Goal: Information Seeking & Learning: Learn about a topic

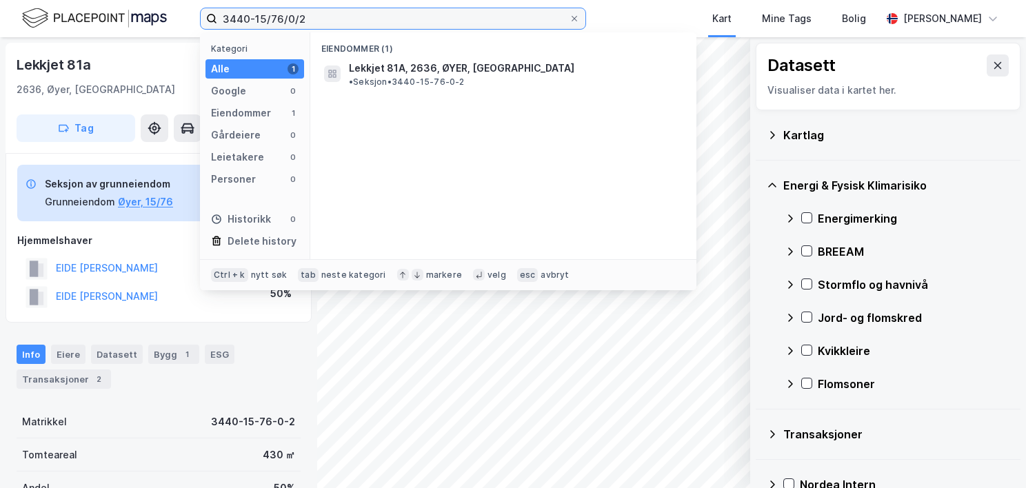
drag, startPoint x: 288, startPoint y: 10, endPoint x: 265, endPoint y: 13, distance: 22.9
click at [265, 13] on input "3440-15/76/0/2" at bounding box center [393, 18] width 352 height 21
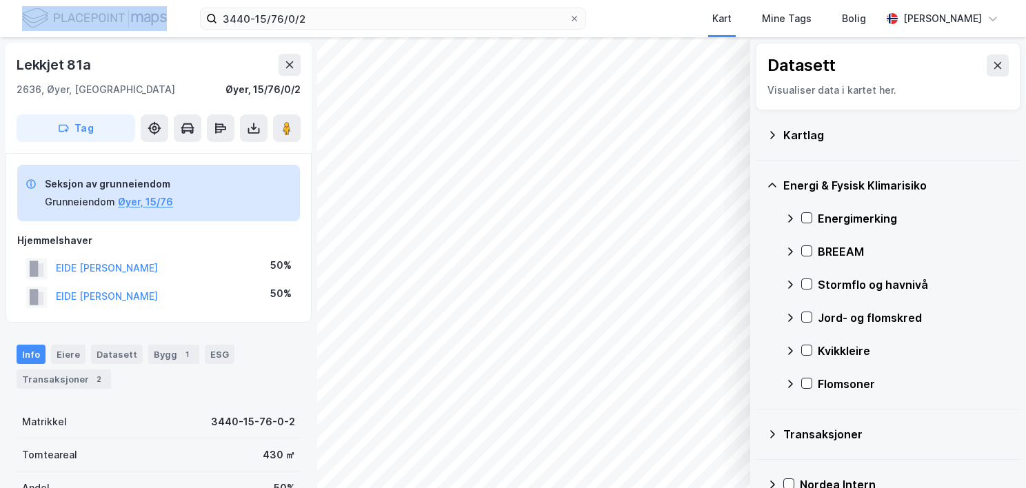
drag, startPoint x: 341, startPoint y: 6, endPoint x: 174, endPoint y: 30, distance: 168.7
click at [174, 30] on div "3440-15/76/0/2 Kart Mine Tags Bolig [PERSON_NAME]" at bounding box center [513, 18] width 1026 height 37
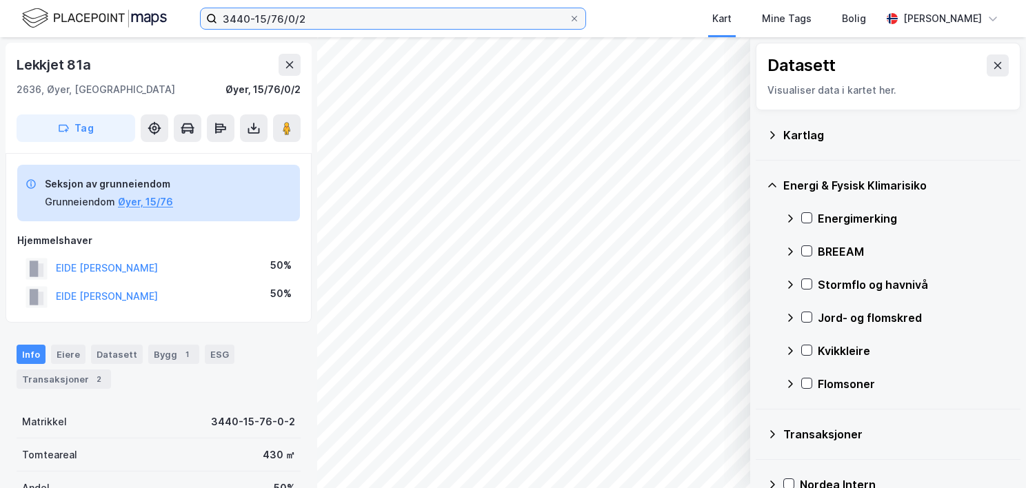
drag, startPoint x: 174, startPoint y: 30, endPoint x: 312, endPoint y: 17, distance: 137.8
click at [312, 17] on input "3440-15/76/0/2" at bounding box center [393, 18] width 352 height 21
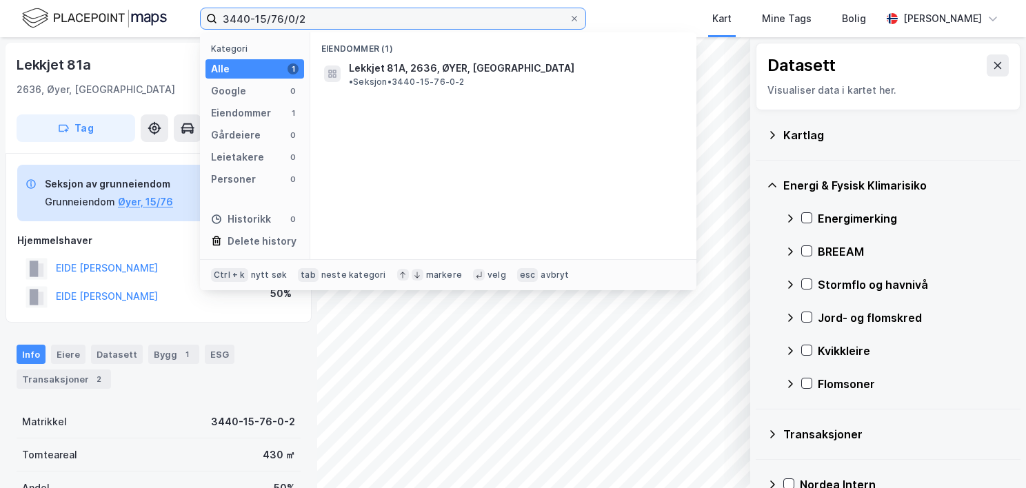
drag, startPoint x: 321, startPoint y: 20, endPoint x: 199, endPoint y: 12, distance: 123.0
click at [199, 12] on div "3440-15/76/0/2 Kategori Alle 1 Google 0 Eiendommer 1 Gårdeiere 0 Leietakere 0 P…" at bounding box center [513, 18] width 1026 height 37
paste input "0301/156/153"
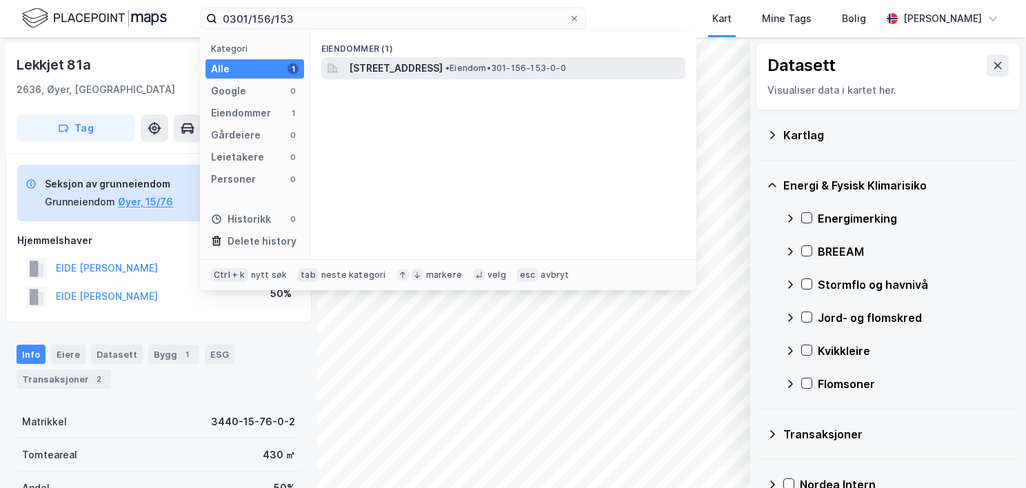
click at [381, 68] on span "[STREET_ADDRESS]" at bounding box center [396, 68] width 94 height 17
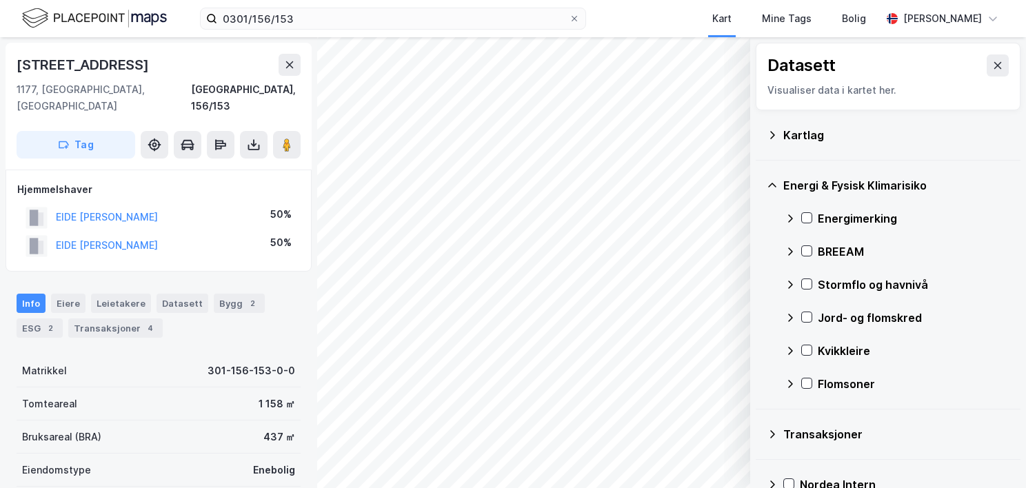
click at [774, 135] on icon at bounding box center [772, 135] width 5 height 8
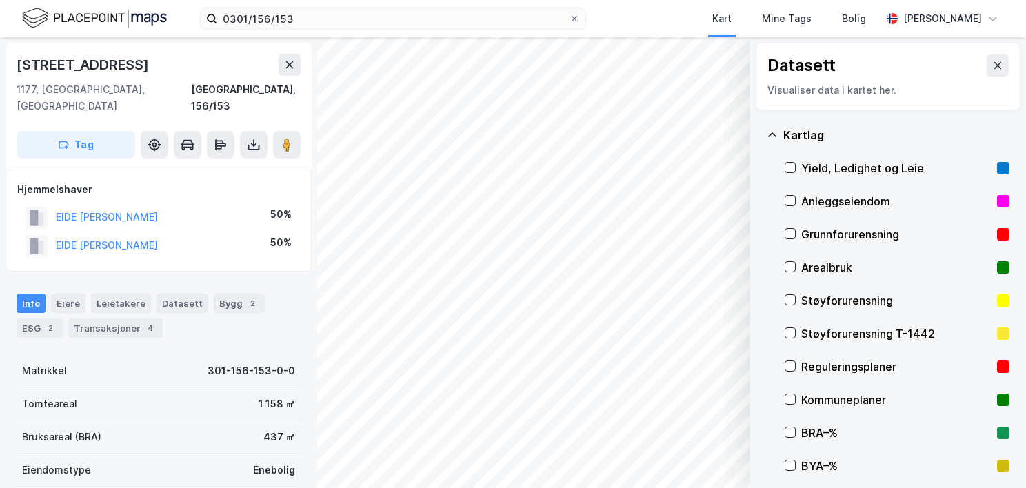
click at [825, 235] on div "Grunnforurensning" at bounding box center [896, 234] width 190 height 17
click at [772, 131] on icon at bounding box center [772, 135] width 11 height 11
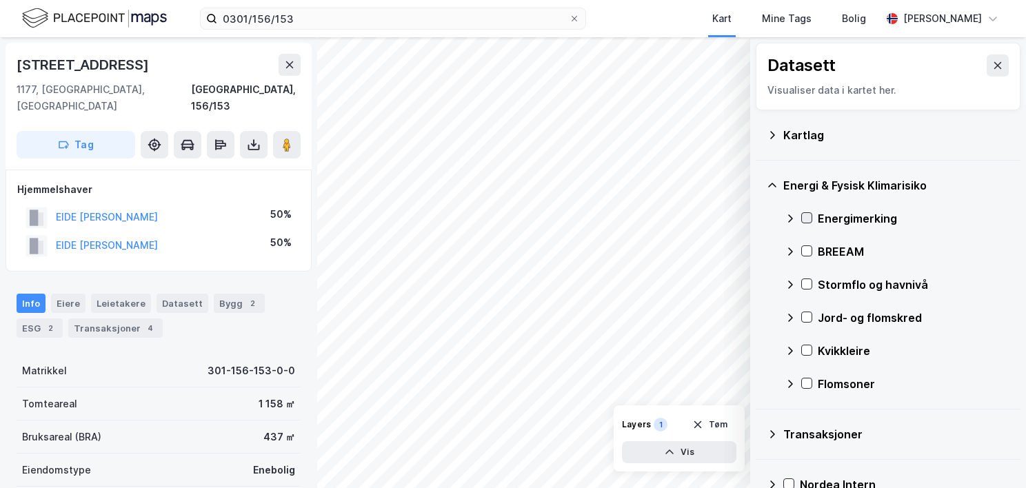
click at [809, 213] on icon at bounding box center [807, 218] width 10 height 10
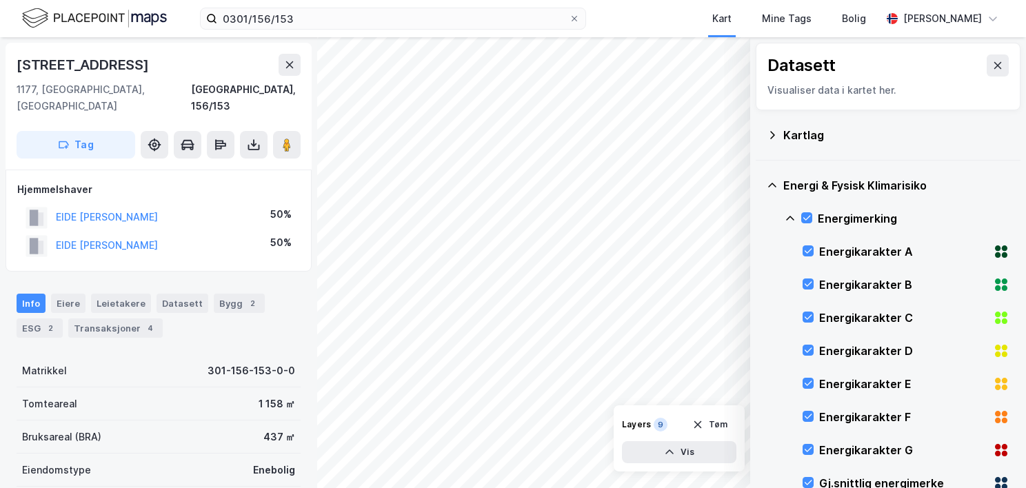
click at [791, 214] on icon at bounding box center [790, 218] width 11 height 11
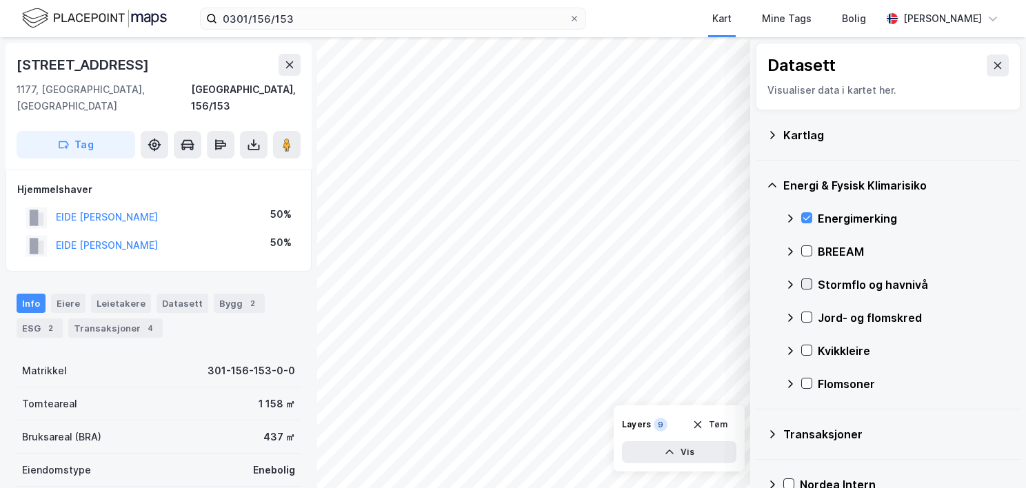
click at [808, 285] on icon at bounding box center [807, 284] width 10 height 10
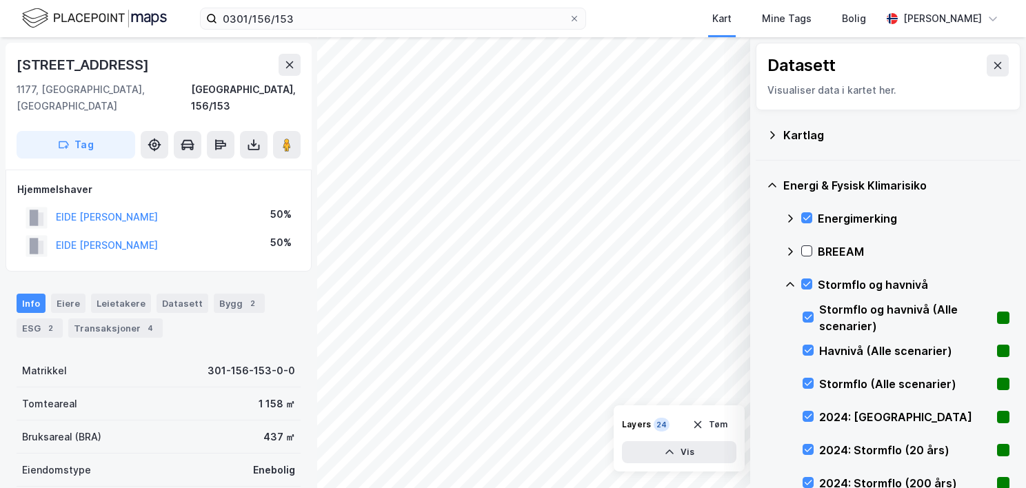
click at [787, 281] on icon at bounding box center [790, 284] width 11 height 11
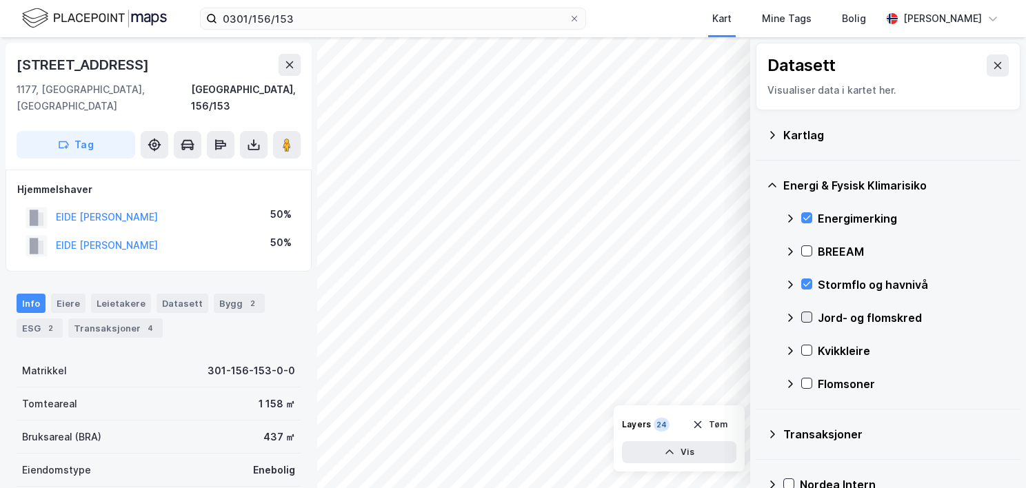
click at [804, 313] on icon at bounding box center [807, 317] width 10 height 10
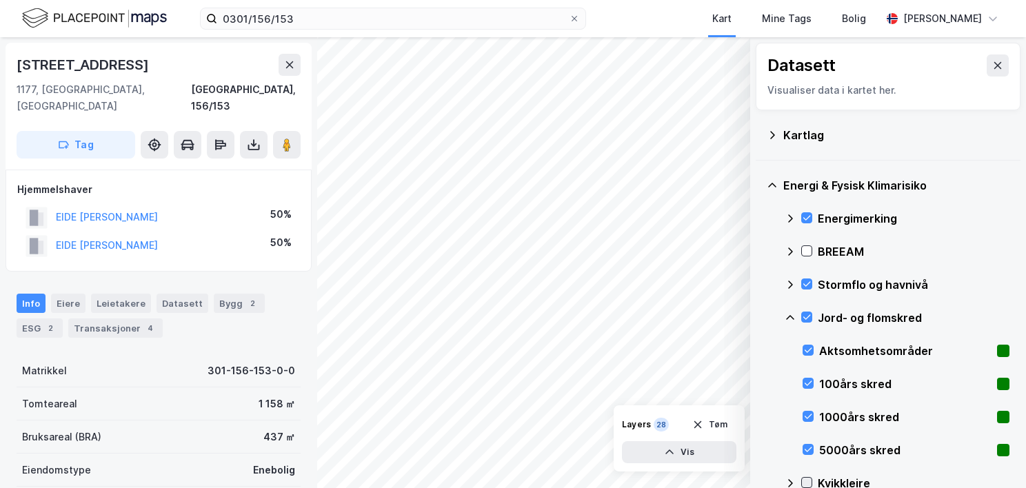
click at [792, 312] on icon at bounding box center [790, 317] width 11 height 11
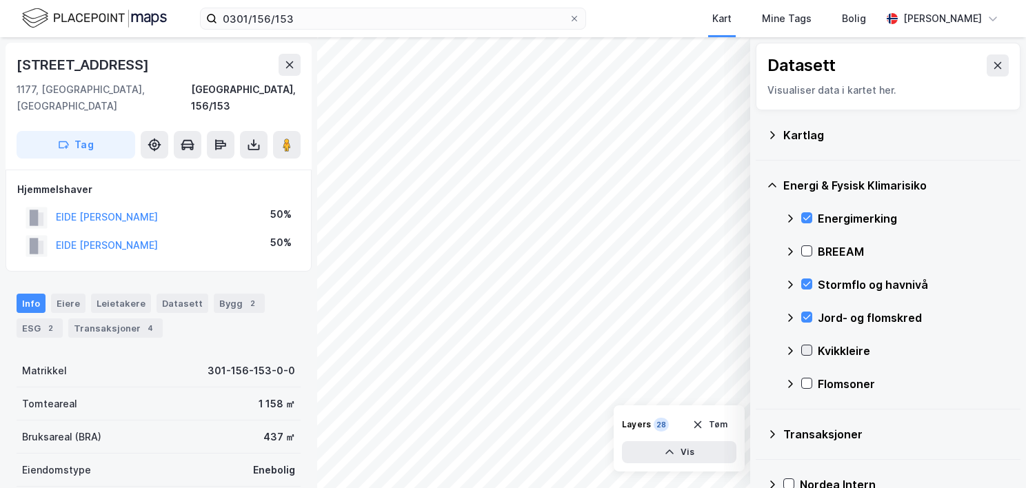
click at [803, 350] on icon at bounding box center [807, 350] width 10 height 10
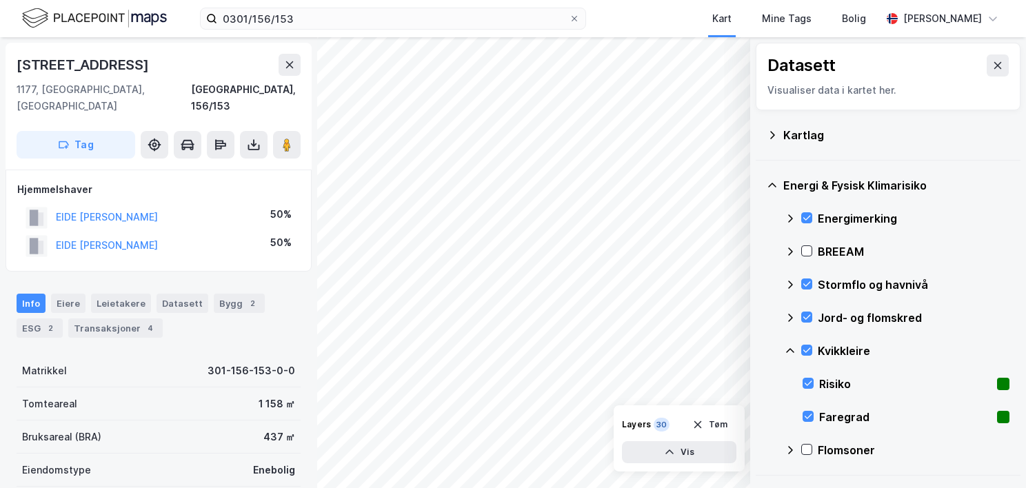
click at [792, 348] on icon at bounding box center [790, 350] width 11 height 11
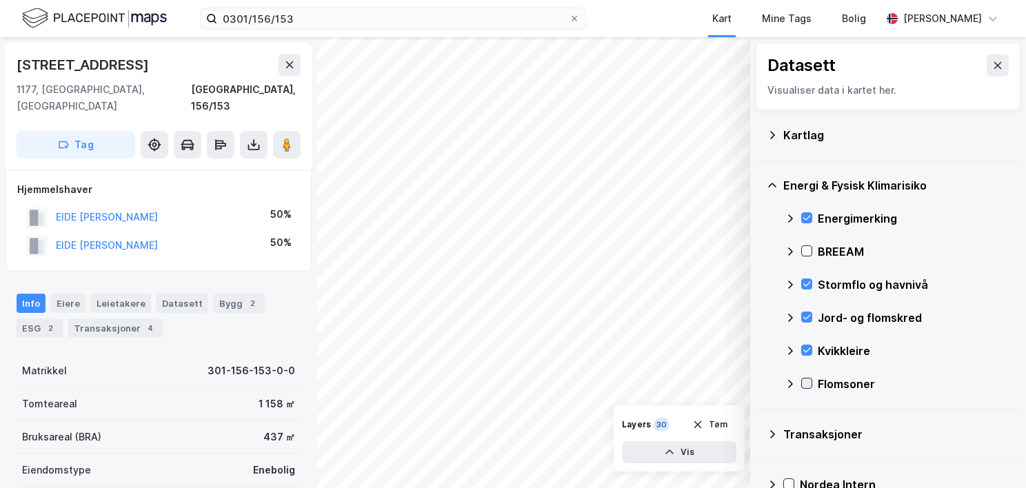
click at [805, 383] on icon at bounding box center [807, 384] width 10 height 10
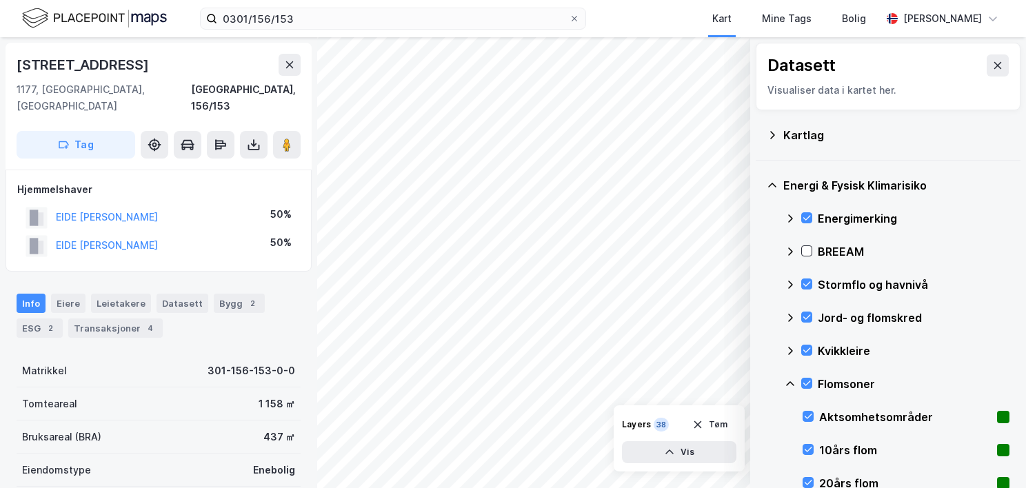
click at [788, 381] on icon at bounding box center [790, 384] width 11 height 11
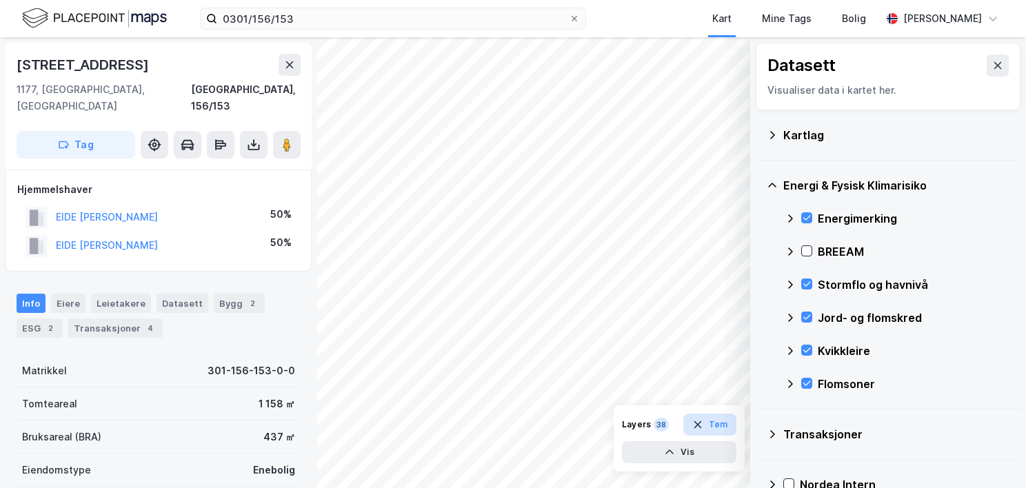
click at [727, 414] on button "Tøm" at bounding box center [709, 425] width 53 height 22
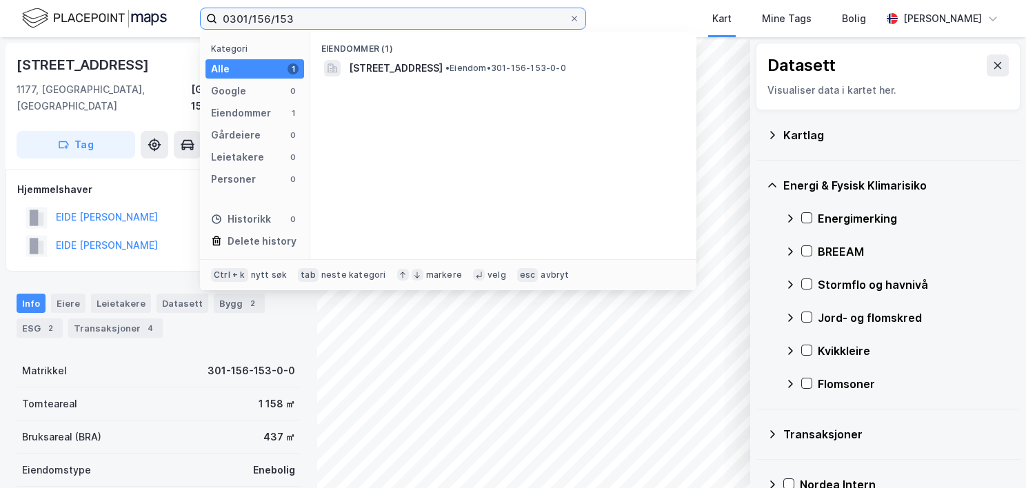
drag, startPoint x: 333, startPoint y: 16, endPoint x: 217, endPoint y: 28, distance: 116.4
click at [218, 28] on input "0301/156/153" at bounding box center [393, 18] width 352 height 21
paste input "3105/2047/64"
type input "3105/2047/64"
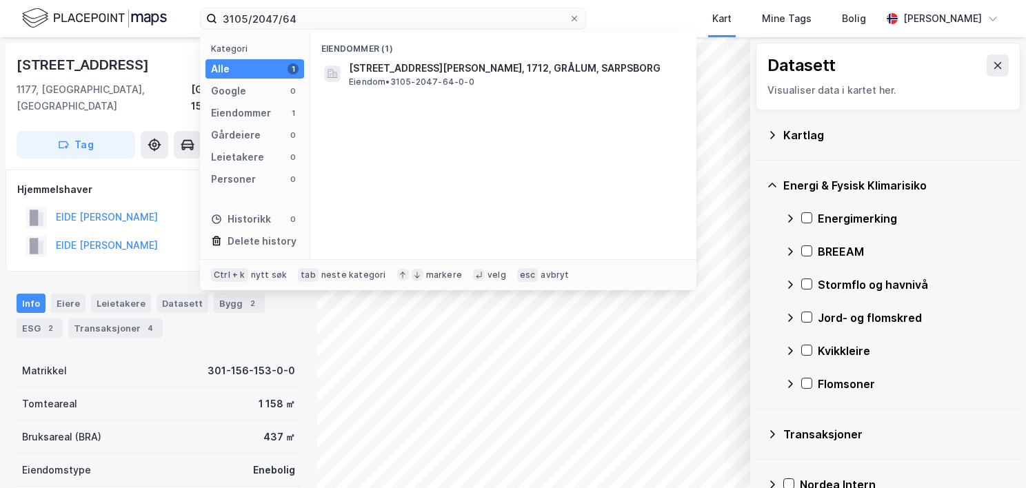
click at [423, 79] on span "Eiendom • 3105-2047-64-0-0" at bounding box center [411, 82] width 125 height 11
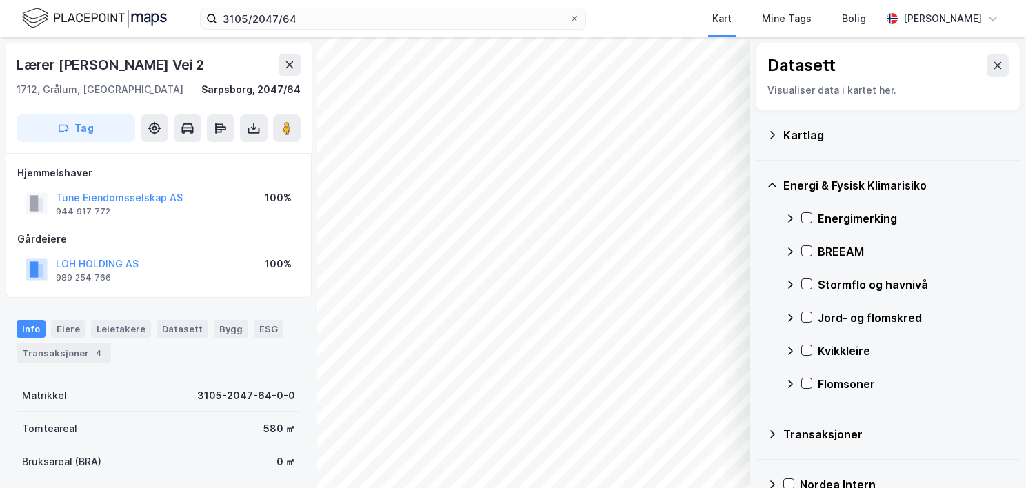
click at [769, 135] on icon at bounding box center [772, 135] width 11 height 11
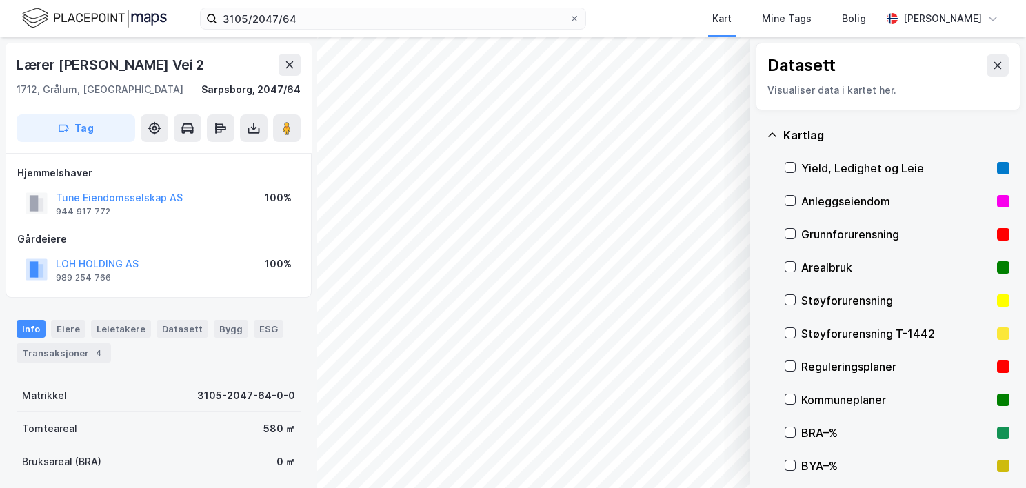
click at [828, 236] on div "Grunnforurensning" at bounding box center [896, 234] width 190 height 17
click at [772, 130] on icon at bounding box center [772, 135] width 11 height 11
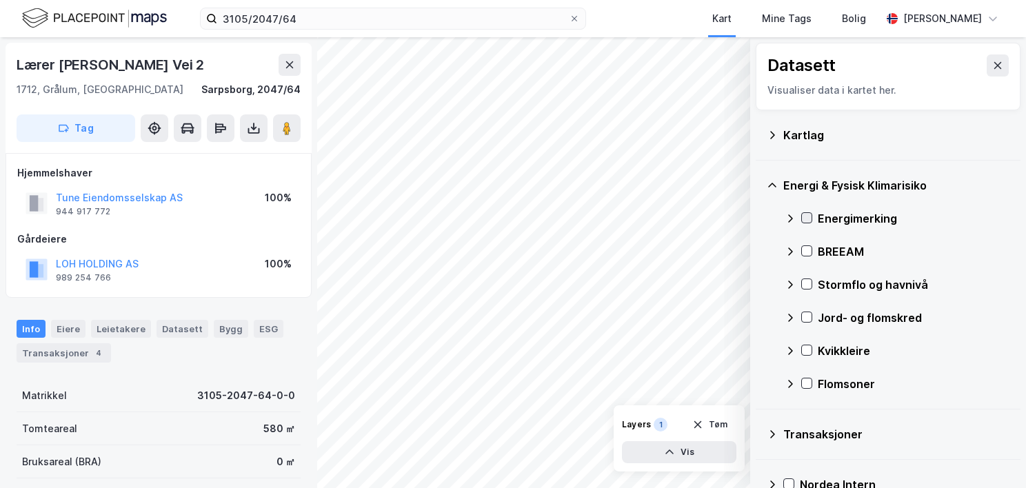
click at [806, 217] on icon at bounding box center [807, 218] width 10 height 10
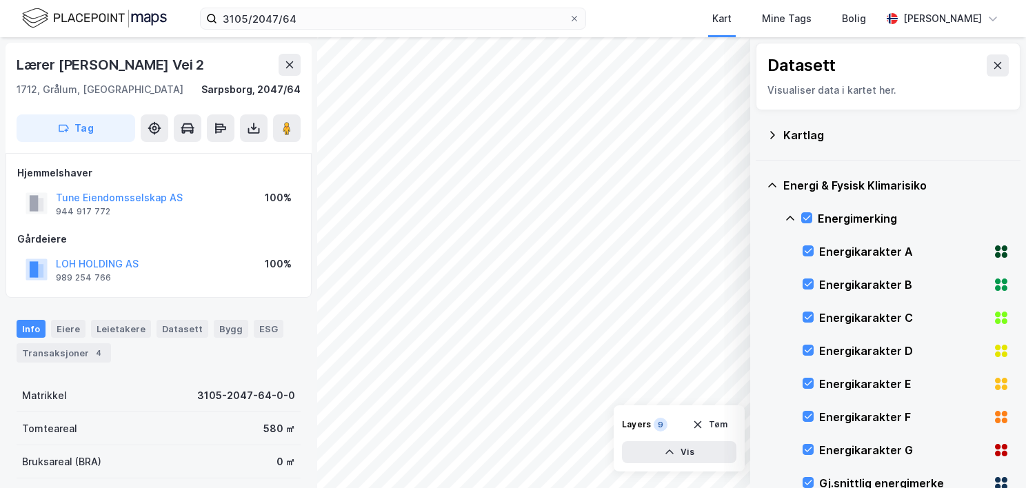
click at [792, 215] on icon at bounding box center [790, 218] width 11 height 11
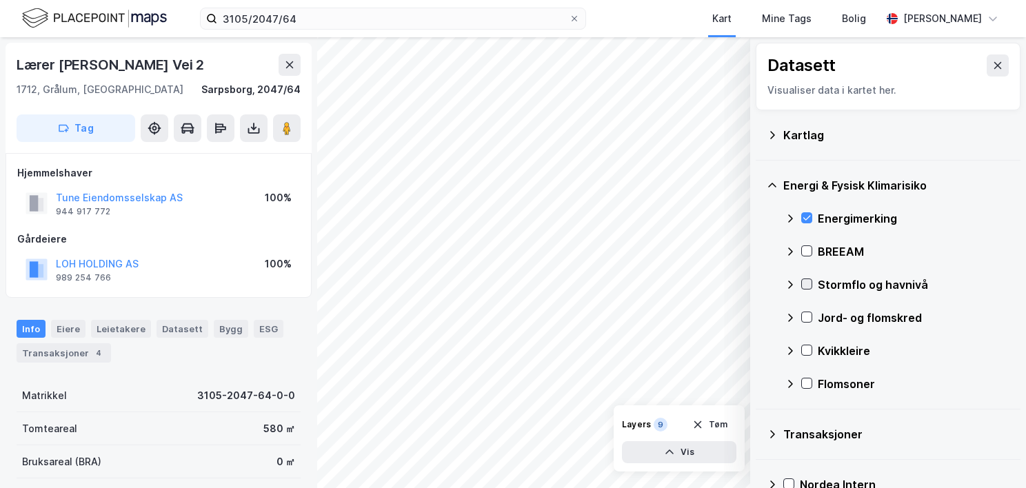
click at [806, 285] on icon at bounding box center [807, 284] width 8 height 5
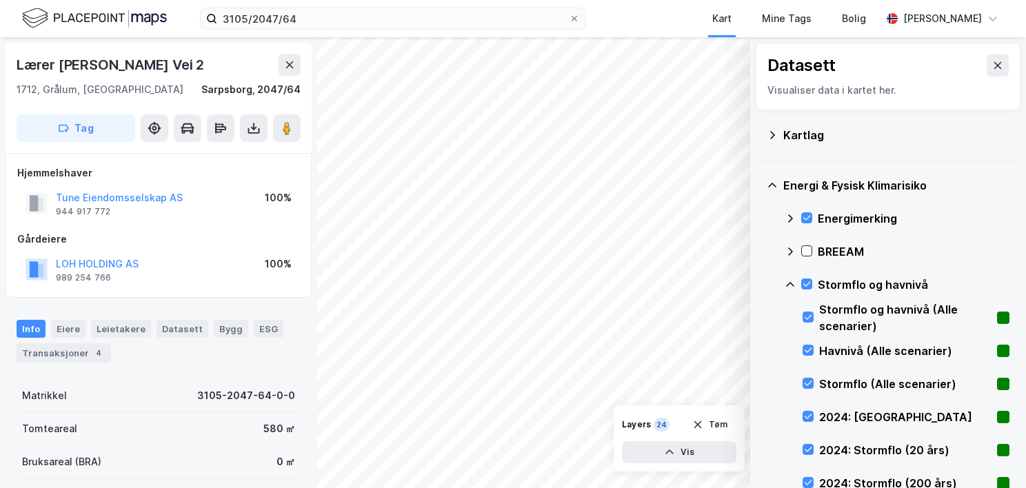
click at [791, 280] on icon at bounding box center [790, 284] width 11 height 11
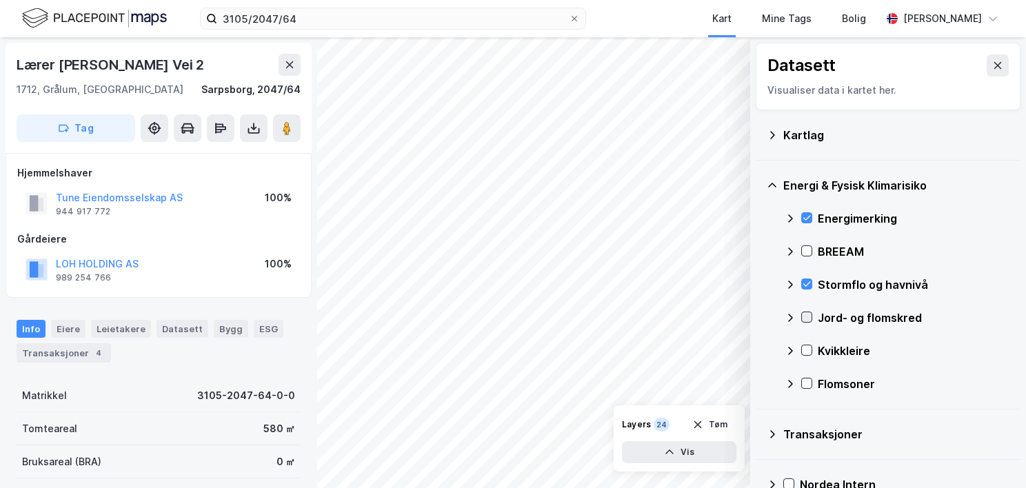
click at [808, 314] on icon at bounding box center [807, 317] width 10 height 10
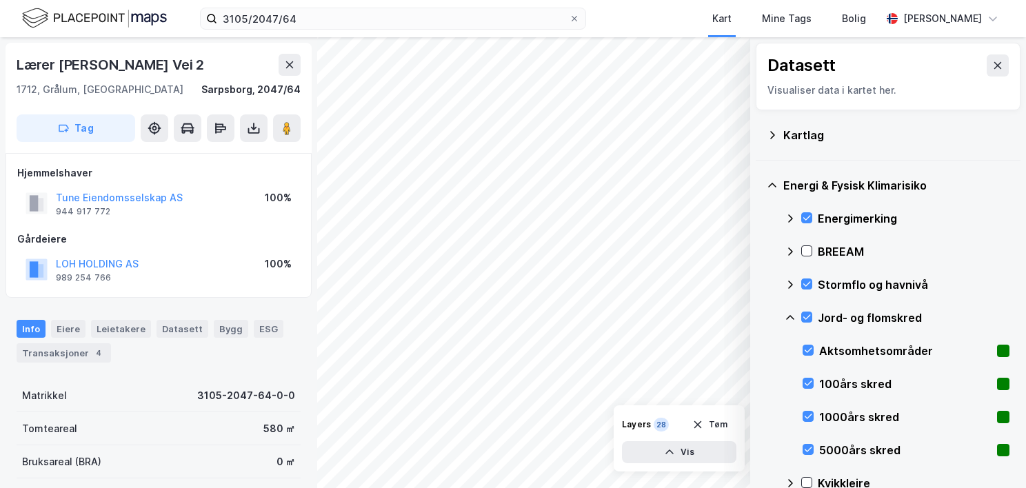
click at [787, 314] on icon at bounding box center [790, 317] width 11 height 11
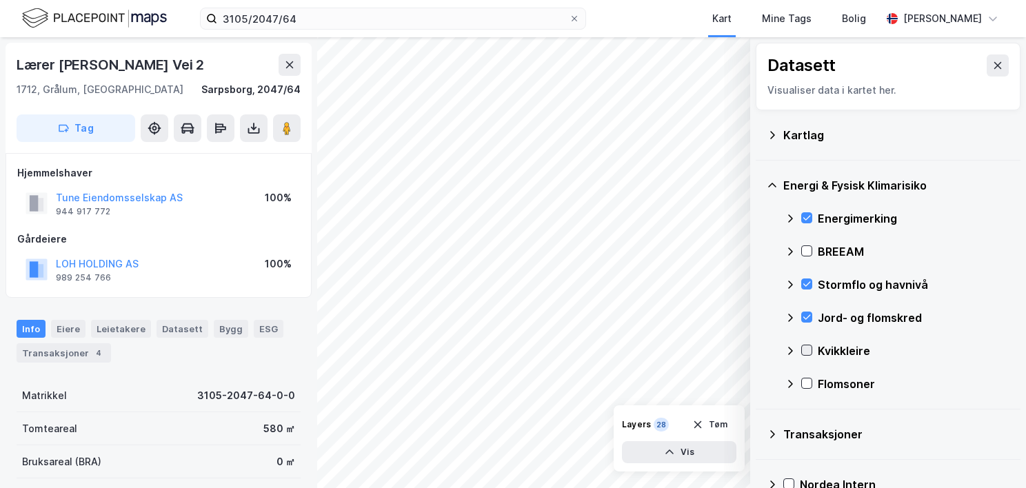
click at [808, 350] on icon at bounding box center [807, 350] width 10 height 10
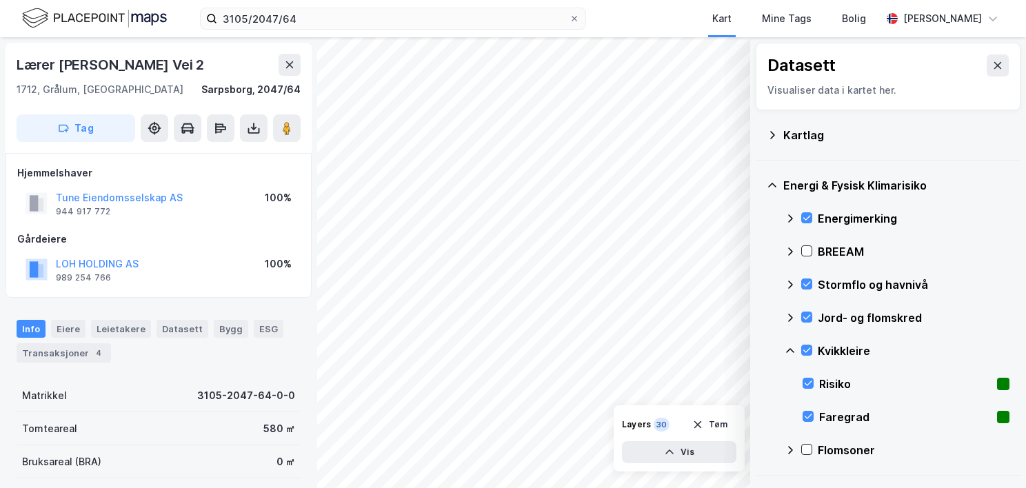
click at [789, 345] on icon at bounding box center [790, 350] width 11 height 11
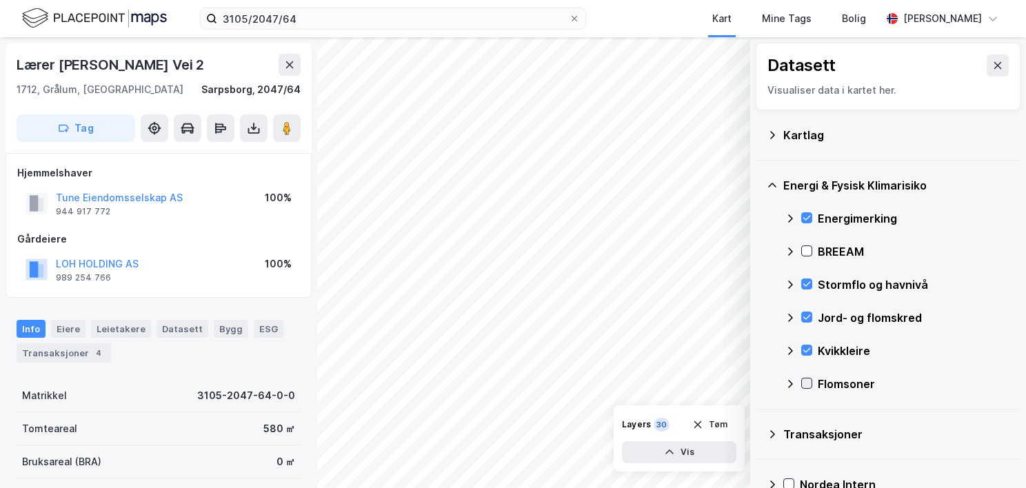
click at [809, 386] on icon at bounding box center [807, 384] width 10 height 10
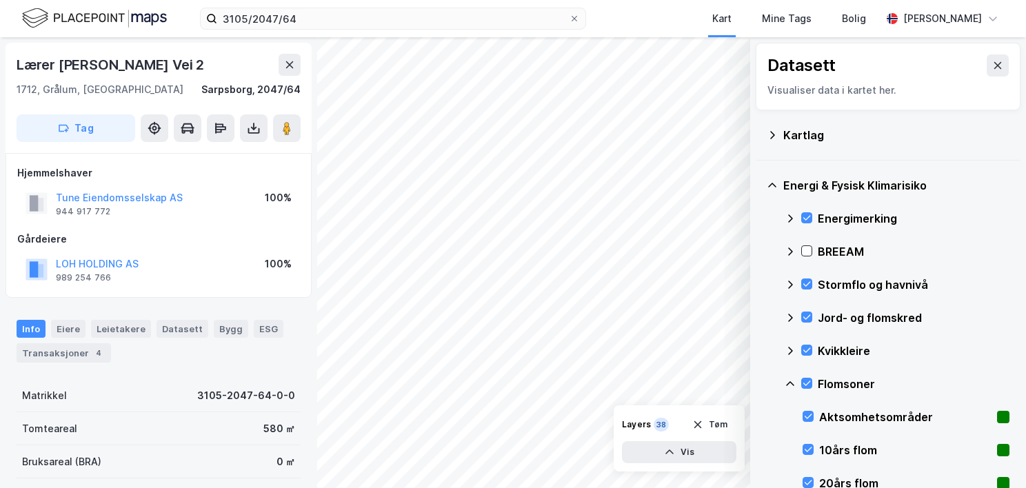
click at [789, 376] on div "Flomsoner" at bounding box center [897, 384] width 225 height 33
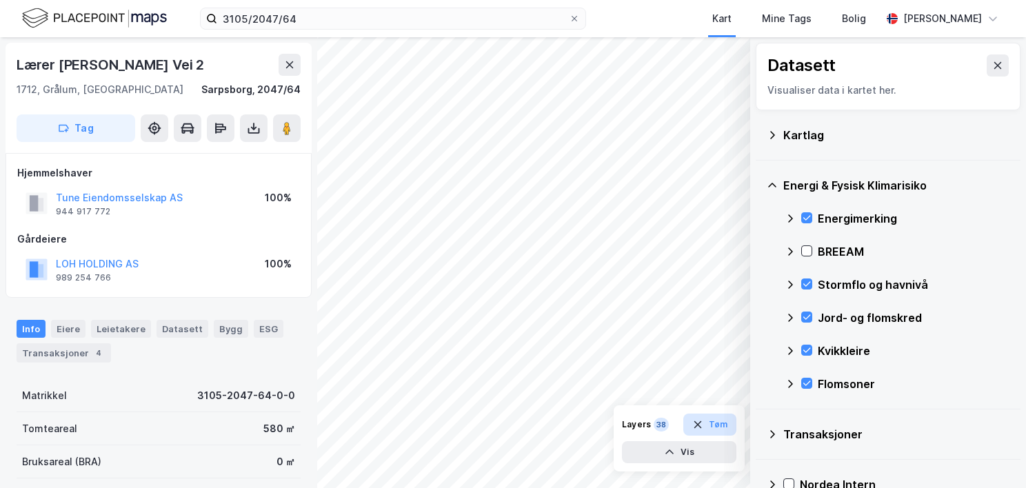
click at [726, 423] on button "Tøm" at bounding box center [709, 425] width 53 height 22
